Goal: Check status

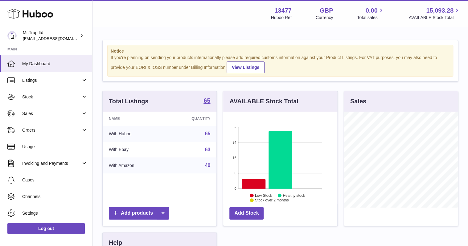
scroll to position [96, 114]
click at [59, 113] on span "Sales" at bounding box center [51, 114] width 59 height 6
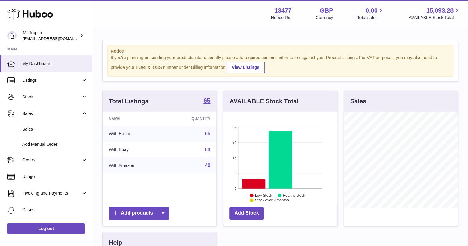
click at [68, 129] on span "Sales" at bounding box center [54, 130] width 65 height 6
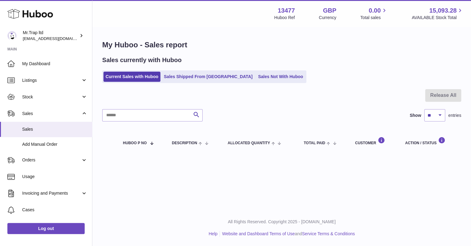
click at [256, 80] on link "Sales Not With Huboo" at bounding box center [280, 77] width 49 height 10
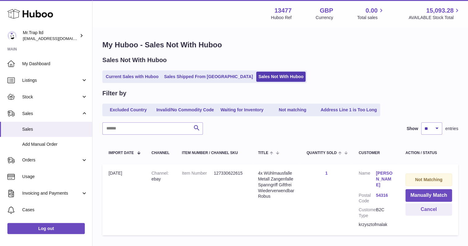
click at [378, 177] on link "[PERSON_NAME]" at bounding box center [383, 180] width 17 height 18
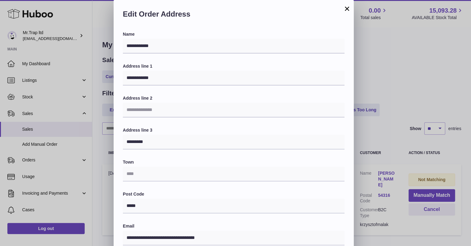
click at [362, 73] on div "**********" at bounding box center [235, 185] width 471 height 370
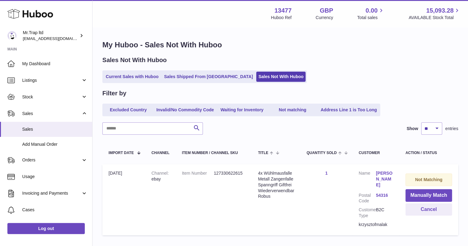
click at [378, 173] on link "[PERSON_NAME]" at bounding box center [383, 180] width 17 height 18
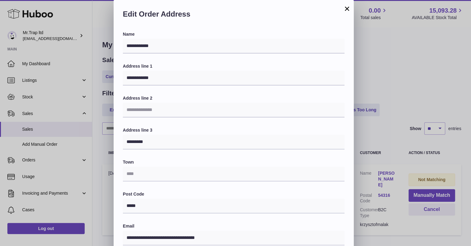
click at [346, 12] on button "×" at bounding box center [346, 8] width 7 height 7
